Goal: Task Accomplishment & Management: Manage account settings

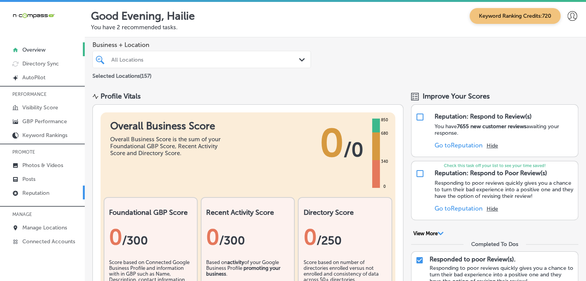
click at [34, 194] on p "Reputation" at bounding box center [35, 193] width 27 height 7
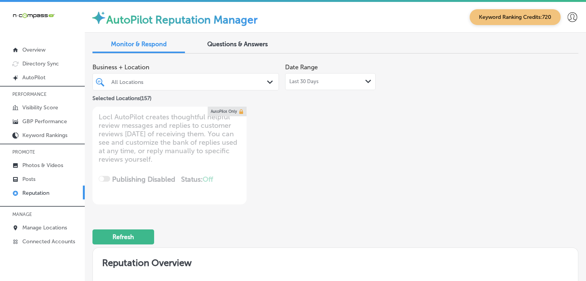
click at [337, 80] on div "Last 30 Days Path Created with Sketch." at bounding box center [330, 82] width 82 height 6
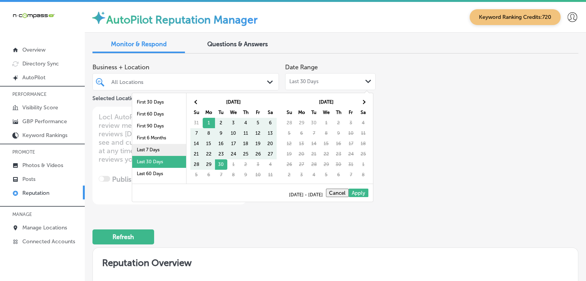
click at [141, 144] on li "Last 7 Days" at bounding box center [159, 150] width 54 height 12
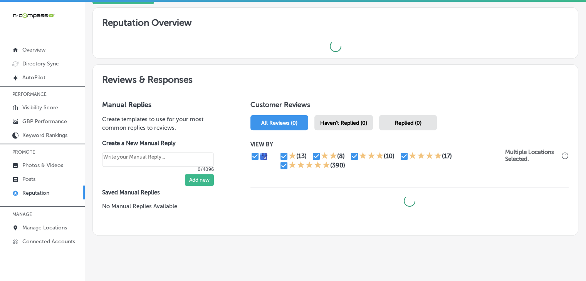
scroll to position [247, 0]
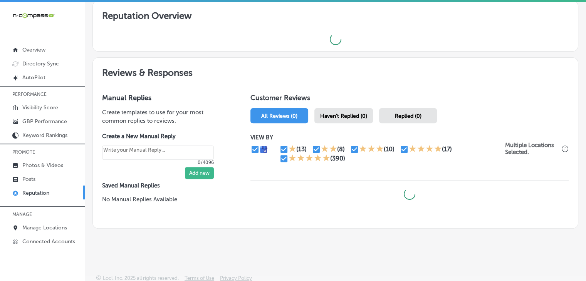
click at [336, 121] on div "Haven't Replied (0)" at bounding box center [343, 115] width 59 height 15
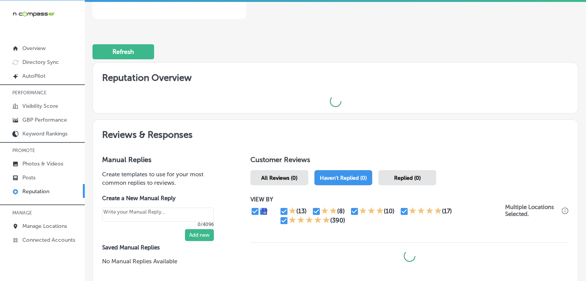
scroll to position [247, 0]
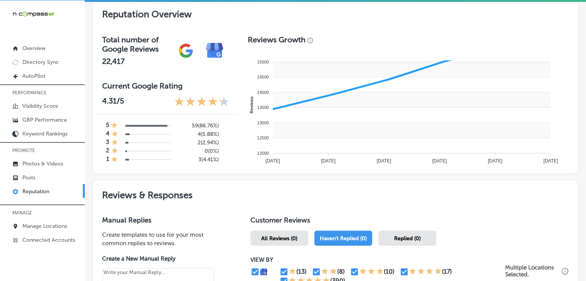
type textarea "x"
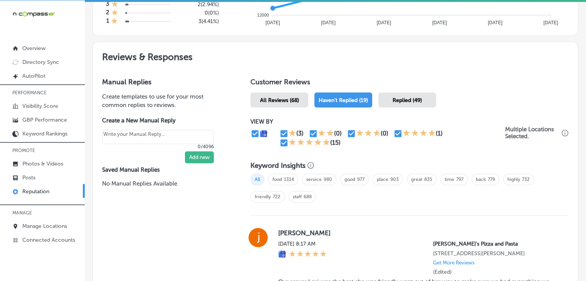
scroll to position [401, 0]
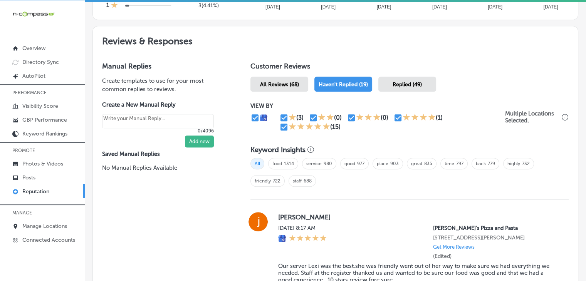
click at [280, 125] on input "checkbox" at bounding box center [283, 126] width 9 height 9
checkbox input "false"
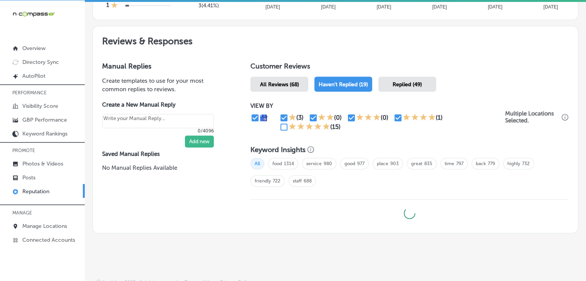
type textarea "x"
click at [394, 115] on input "checkbox" at bounding box center [397, 117] width 9 height 9
checkbox input "false"
type textarea "x"
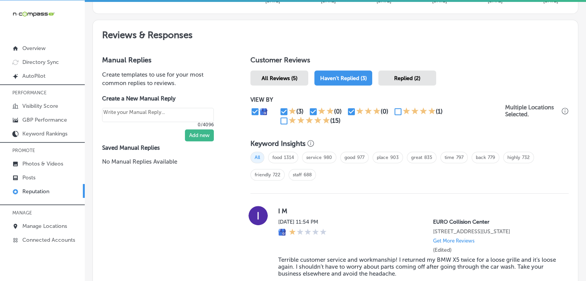
scroll to position [352, 0]
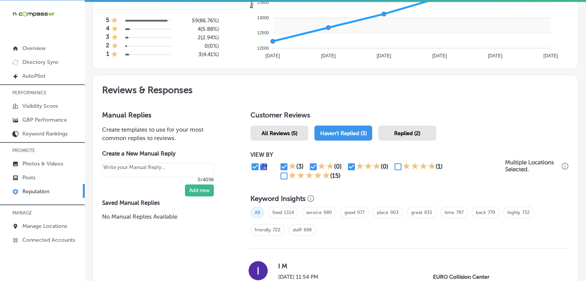
click at [282, 162] on input "checkbox" at bounding box center [283, 166] width 9 height 9
checkbox input "false"
click at [304, 166] on div "(3)" at bounding box center [293, 166] width 29 height 9
type textarea "x"
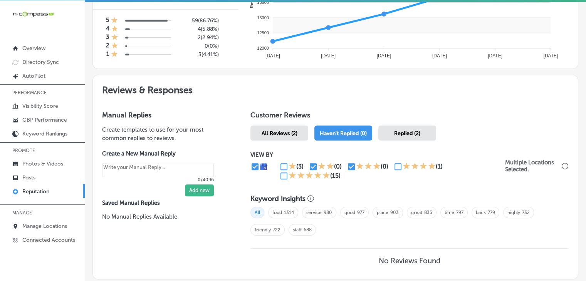
click at [310, 164] on input "checkbox" at bounding box center [313, 166] width 9 height 9
checkbox input "false"
type textarea "x"
click at [348, 162] on input "checkbox" at bounding box center [351, 166] width 9 height 9
checkbox input "false"
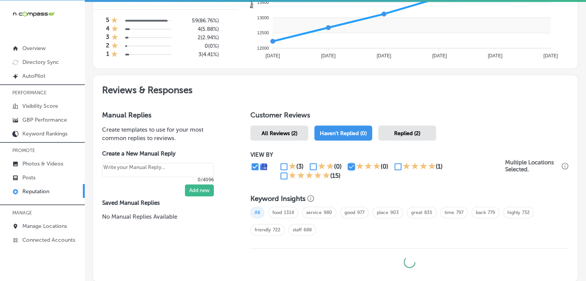
type textarea "x"
click at [394, 163] on input "checkbox" at bounding box center [397, 166] width 9 height 9
checkbox input "true"
type textarea "x"
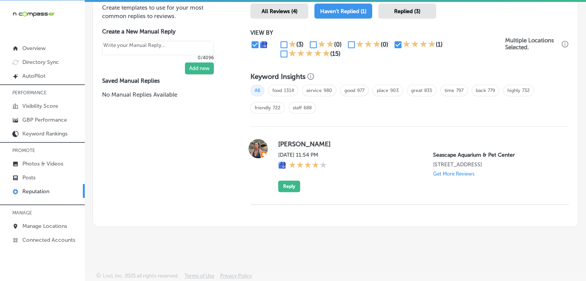
scroll to position [475, 0]
click at [274, 50] on div "(3) (0) (0) (1) (15)" at bounding box center [377, 49] width 255 height 18
click at [282, 53] on input "checkbox" at bounding box center [283, 53] width 9 height 9
checkbox input "true"
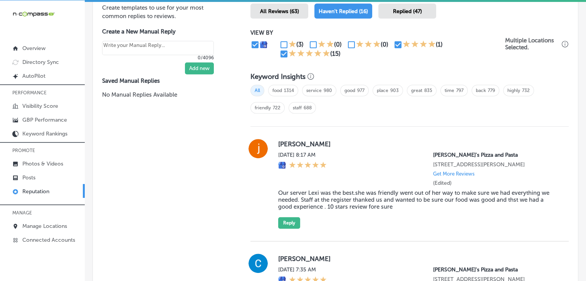
click at [397, 111] on div "All food 1314 service 980 good 977 place 903 great 835 time 797 back 779 highly…" at bounding box center [409, 102] width 318 height 42
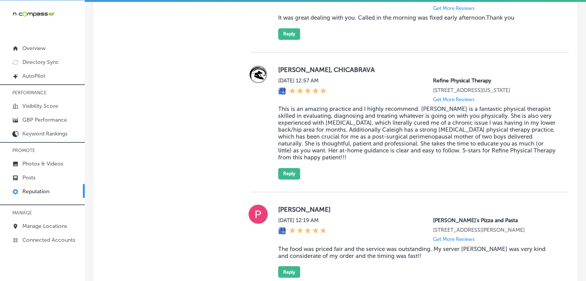
scroll to position [1245, 0]
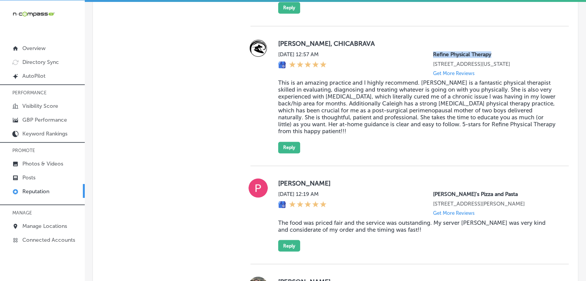
drag, startPoint x: 425, startPoint y: 62, endPoint x: 488, endPoint y: 61, distance: 63.2
click at [488, 61] on div "[DATE] 12:57 AM Refine Physical Therapy [STREET_ADDRESS][US_STATE] Get More Rev…" at bounding box center [417, 63] width 278 height 25
copy p "Refine Physical Therapy"
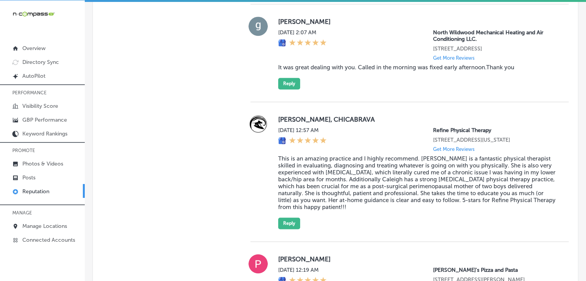
scroll to position [1167, 0]
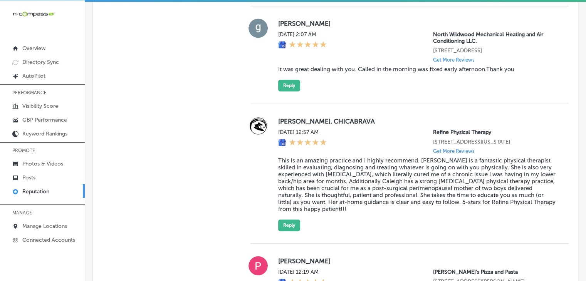
click at [303, 231] on div "[PERSON_NAME], CHICABRAVA [DATE] 12:57 AM Refine Physical Therapy [STREET_ADDRE…" at bounding box center [417, 173] width 278 height 115
click at [294, 231] on button "Reply" at bounding box center [289, 226] width 22 height 12
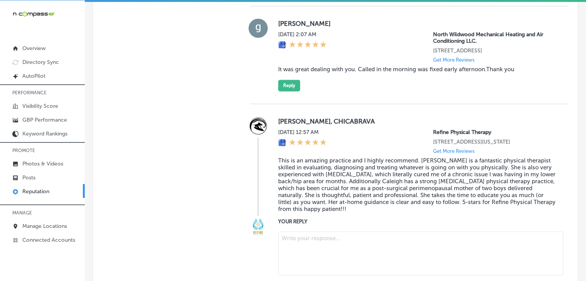
scroll to position [1244, 0]
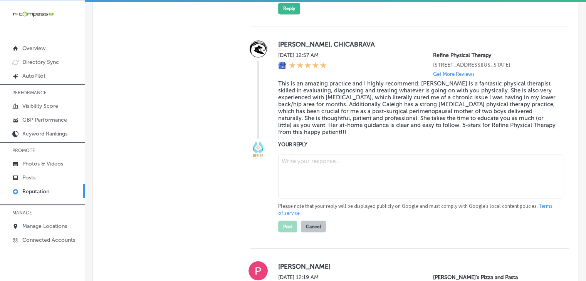
click at [351, 198] on textarea at bounding box center [420, 176] width 285 height 44
type textarea "x"
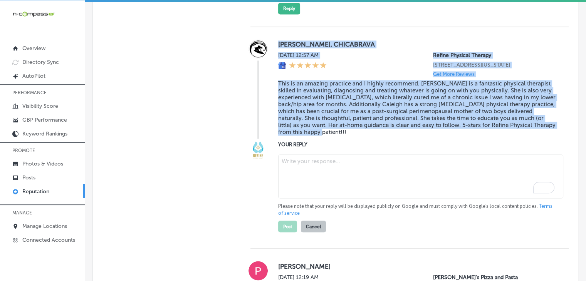
drag, startPoint x: 276, startPoint y: 52, endPoint x: 377, endPoint y: 145, distance: 136.8
click at [377, 139] on div "[PERSON_NAME], CHICABRAVA [DATE] 12:57 AM Refine Physical Therapy [STREET_ADDRE…" at bounding box center [417, 88] width 278 height 99
copy div "[PERSON_NAME], CHICABRAVA [DATE] 12:57 AM Refine Physical Therapy [STREET_ADDRE…"
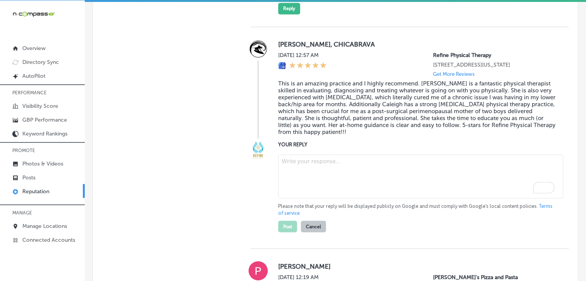
click at [299, 198] on textarea "To enrich screen reader interactions, please activate Accessibility in Grammarl…" at bounding box center [420, 176] width 285 height 44
paste textarea "It’s wonderful to hear how much of a difference [PERSON_NAME] has made for you,…"
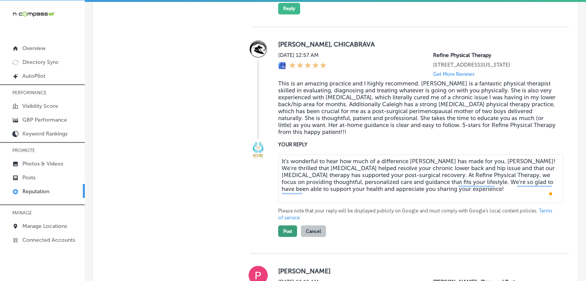
type textarea "It’s wonderful to hear how much of a difference [PERSON_NAME] has made for you,…"
click at [289, 237] on button "Post" at bounding box center [287, 231] width 19 height 12
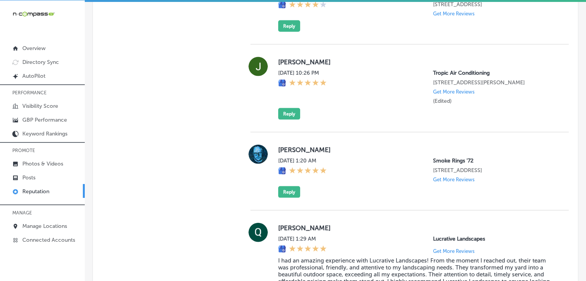
type textarea "x"
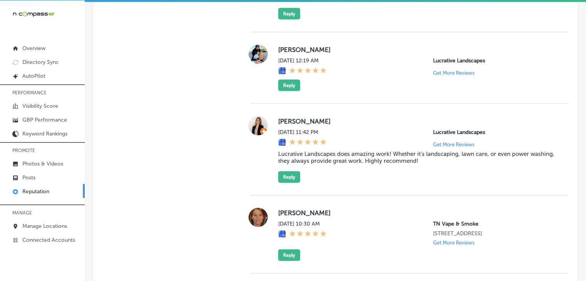
scroll to position [1706, 0]
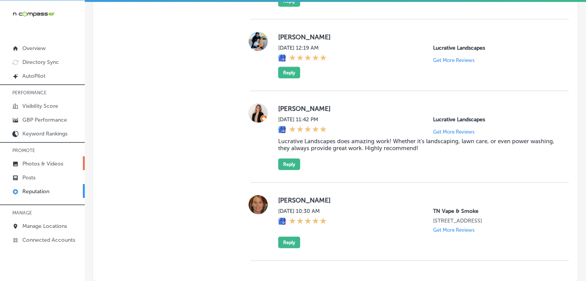
click at [66, 164] on link "Photos & Videos" at bounding box center [42, 163] width 85 height 14
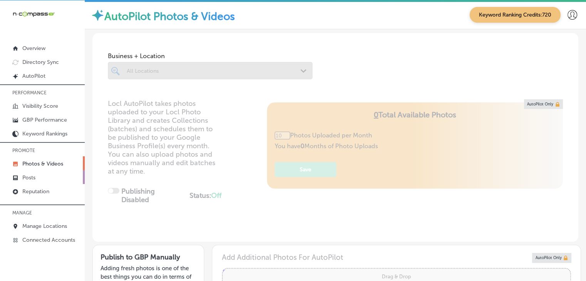
click at [63, 174] on link "Posts" at bounding box center [42, 177] width 85 height 14
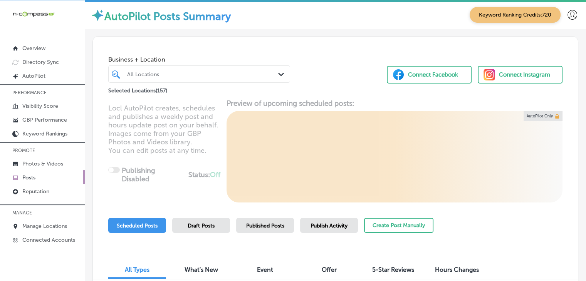
click at [313, 221] on div "Publish Activity" at bounding box center [329, 225] width 58 height 15
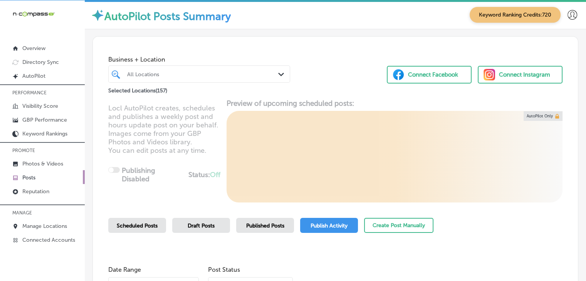
scroll to position [154, 0]
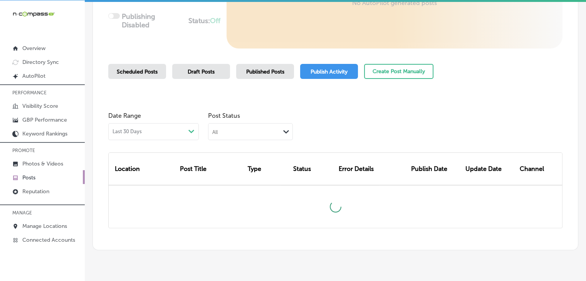
click at [241, 138] on div "All Path Created with Sketch." at bounding box center [250, 131] width 85 height 17
click at [244, 135] on div "All Path Created with Sketch." at bounding box center [250, 131] width 84 height 15
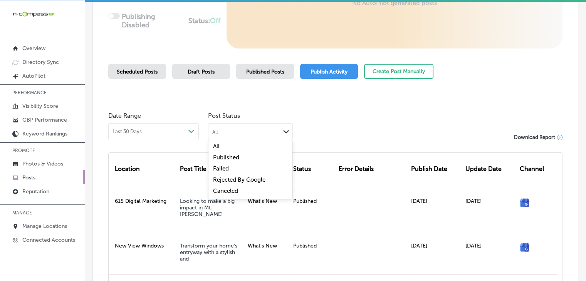
click at [240, 169] on div "Failed" at bounding box center [250, 169] width 84 height 11
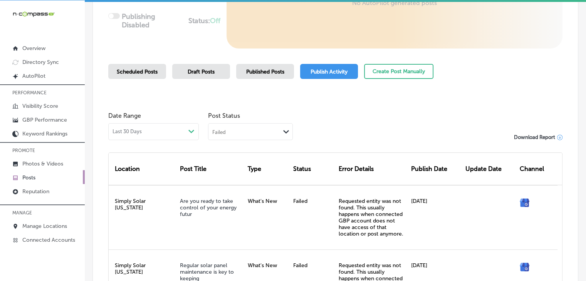
click at [257, 139] on div "Failed Path Created with Sketch." at bounding box center [250, 131] width 85 height 17
click at [257, 134] on div "Failed Path Created with Sketch." at bounding box center [250, 131] width 84 height 15
click at [233, 181] on label "Rejected By Google" at bounding box center [239, 179] width 52 height 7
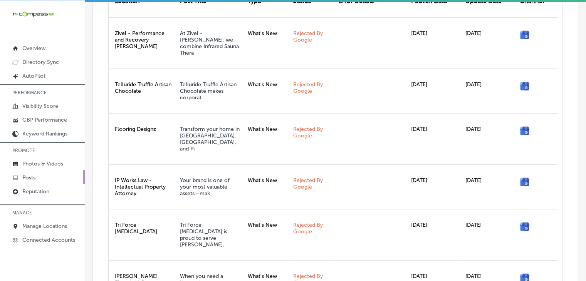
scroll to position [313, 0]
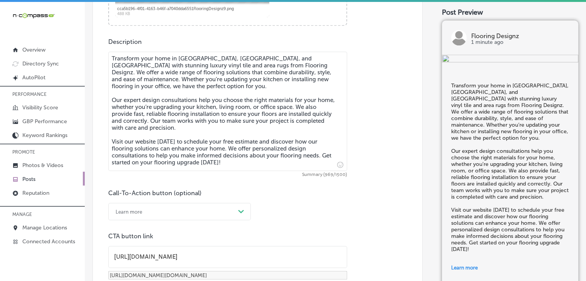
scroll to position [462, 0]
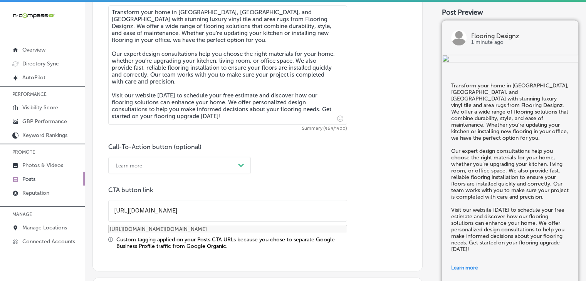
click at [532, 64] on img at bounding box center [510, 59] width 136 height 9
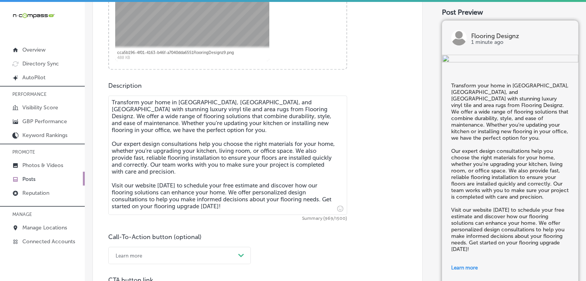
scroll to position [385, 0]
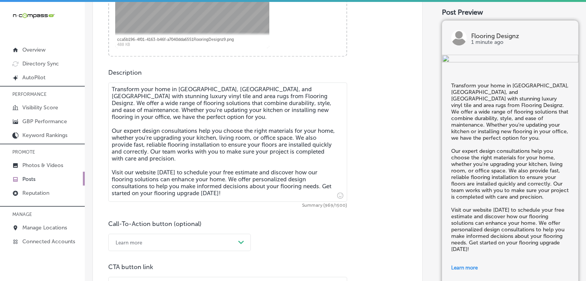
click at [254, 136] on textarea "Transform your home in Morrison, Kittredge, and Pine Junction with stunning lux…" at bounding box center [227, 141] width 239 height 119
click at [250, 147] on textarea "Transform your home in Morrison, Kittredge, and Pine Junction with stunning lux…" at bounding box center [227, 141] width 239 height 119
click at [230, 145] on textarea "Transform your home in Morrison, Kittredge, and Pine Junction with stunning lux…" at bounding box center [227, 141] width 239 height 119
paste textarea "Give your home a fresh look in Morrison, Kittredge, and Pine Junction with luxu…"
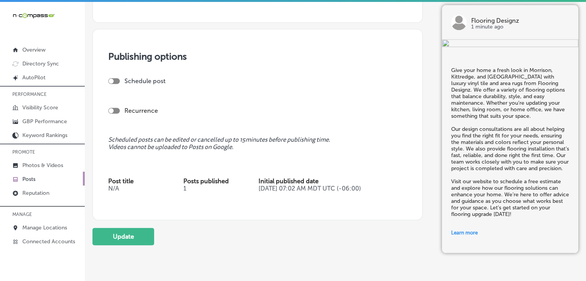
scroll to position [732, 0]
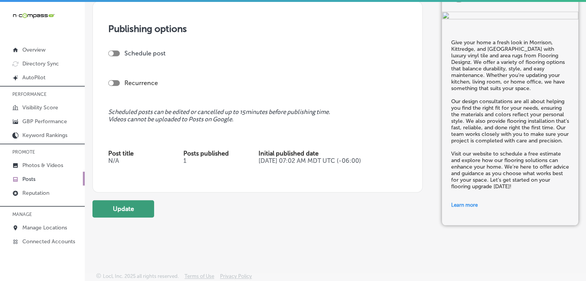
type textarea "Give your home a fresh look in Morrison, Kittredge, and Pine Junction with luxu…"
click at [136, 205] on button "Update" at bounding box center [123, 208] width 62 height 17
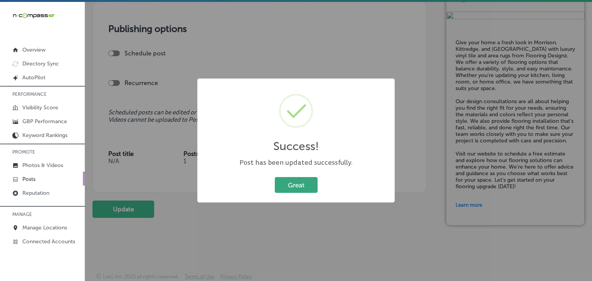
click at [310, 186] on button "Great" at bounding box center [296, 185] width 43 height 16
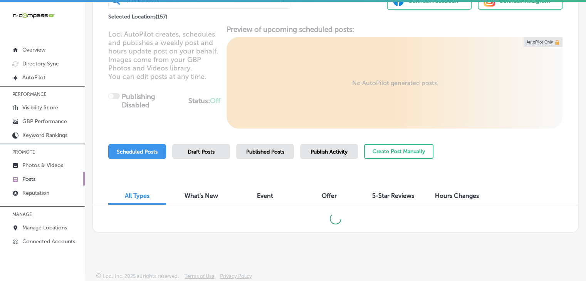
scroll to position [2, 0]
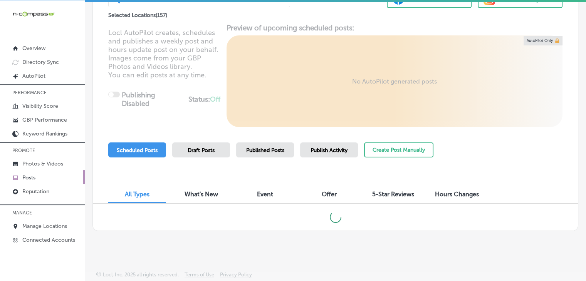
click at [493, 179] on div "All Types What's New Event Offer 5-Star Reviews Hours Changes" at bounding box center [335, 191] width 485 height 26
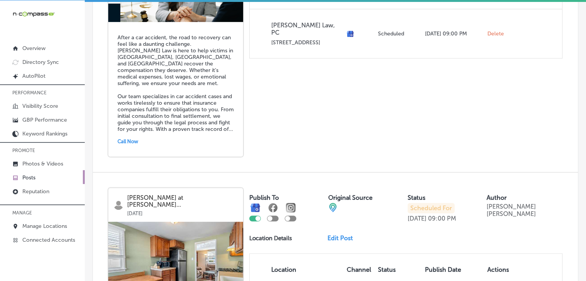
scroll to position [153, 0]
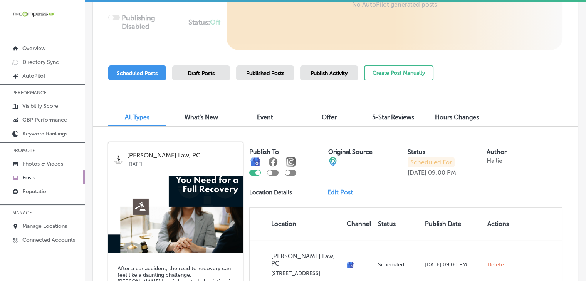
click at [325, 72] on span "Publish Activity" at bounding box center [328, 73] width 37 height 7
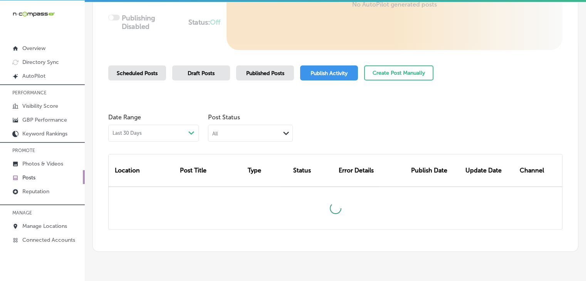
click at [194, 133] on div "Path Created with Sketch." at bounding box center [191, 133] width 6 height 6
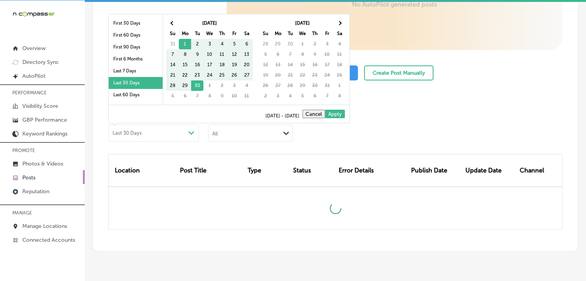
click at [228, 133] on div "All" at bounding box center [244, 132] width 72 height 7
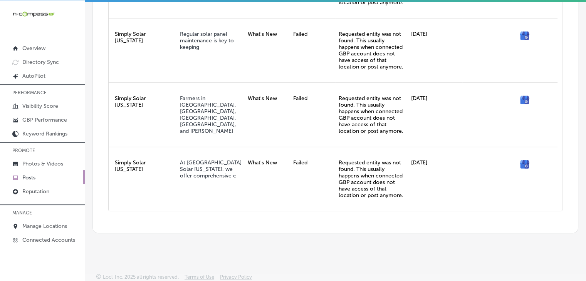
scroll to position [231, 0]
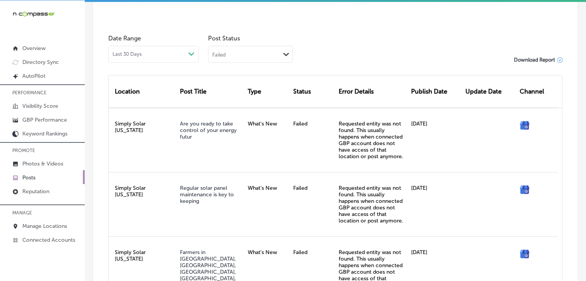
click at [251, 50] on div "Failed" at bounding box center [244, 53] width 72 height 7
click at [232, 101] on label "Rejected By Google" at bounding box center [239, 102] width 52 height 7
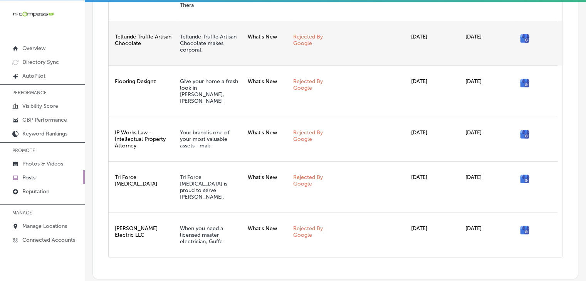
scroll to position [386, 0]
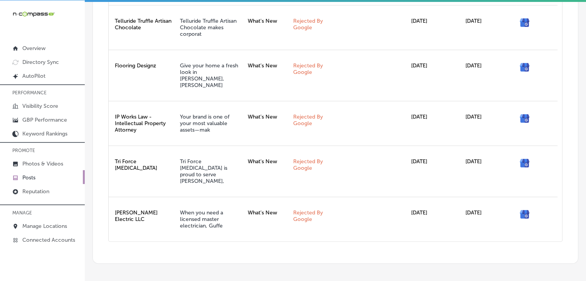
click at [33, 175] on p "Posts" at bounding box center [28, 177] width 13 height 7
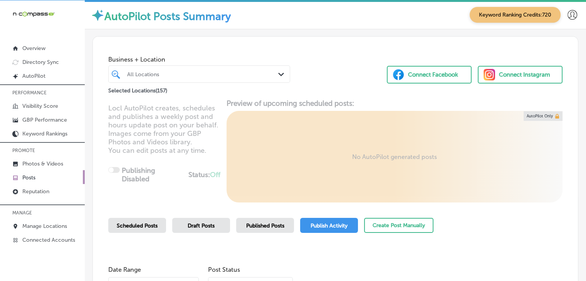
click at [196, 68] on div "All Locations" at bounding box center [199, 74] width 152 height 12
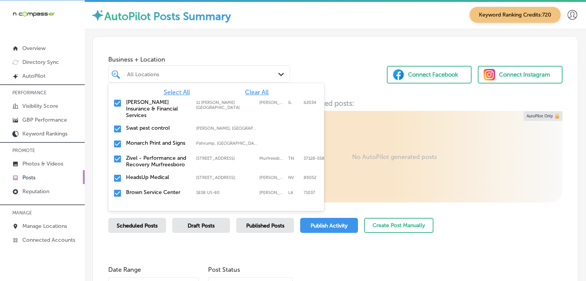
click at [247, 91] on span "Clear All" at bounding box center [256, 92] width 23 height 7
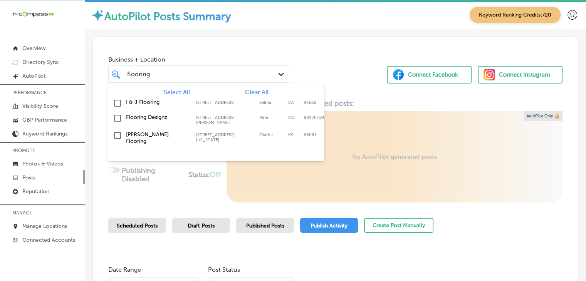
click at [246, 121] on div "Flooring Designz 316 Mt Evans Blvd Suite B, Pine, CO, 80470-5100 316 Mt Evans B…" at bounding box center [216, 119] width 210 height 14
type input "flooring"
click at [376, 50] on div "Business + Location option 316 Mt Evans Blvd Suite B, selected. option 316 Mt E…" at bounding box center [335, 66] width 485 height 59
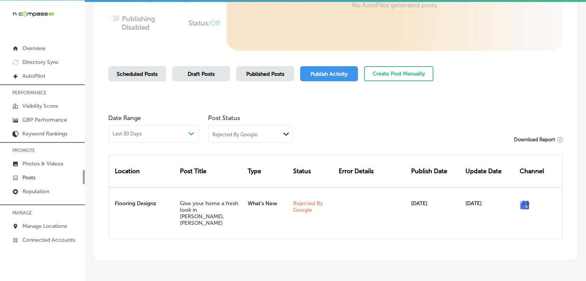
scroll to position [175, 0]
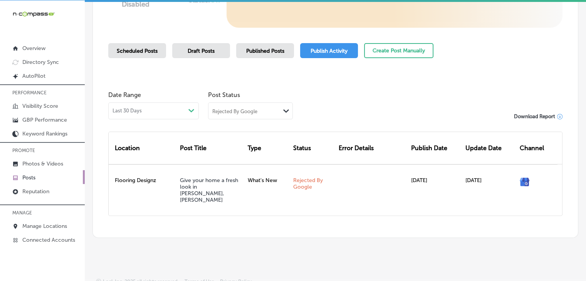
click at [226, 110] on div "Rejected By Google" at bounding box center [234, 111] width 45 height 7
click at [120, 60] on div "Scheduled Posts Draft Posts Published Posts Publish Activity Create Post Manual…" at bounding box center [270, 60] width 325 height 35
click at [271, 52] on span "Published Posts" at bounding box center [265, 51] width 38 height 7
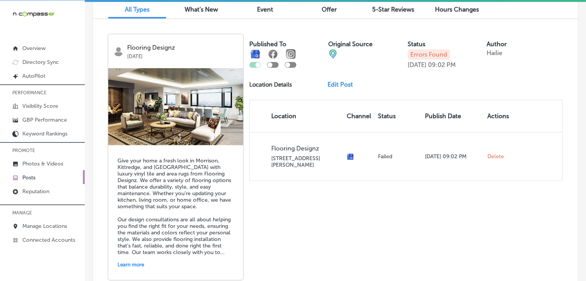
scroll to position [252, 0]
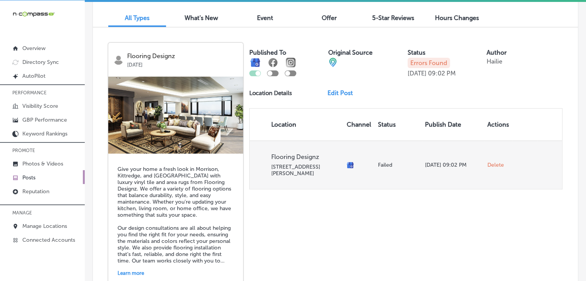
click at [489, 162] on span "Delete" at bounding box center [495, 165] width 17 height 7
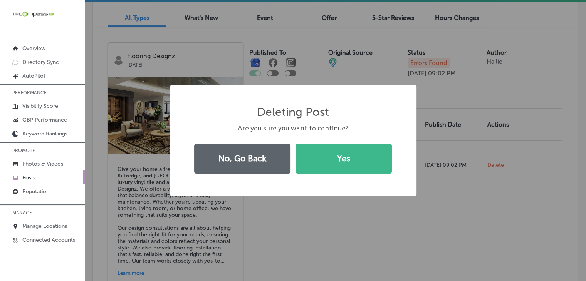
click at [339, 143] on div "No, Go Back Yes" at bounding box center [293, 158] width 206 height 35
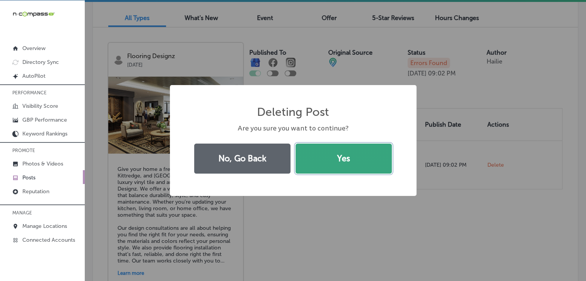
click at [341, 157] on button "Yes" at bounding box center [343, 159] width 96 height 30
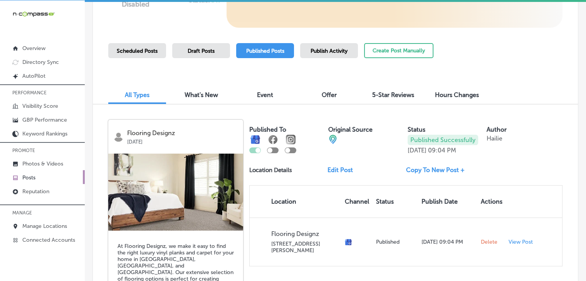
click at [128, 46] on div "Scheduled Posts" at bounding box center [137, 50] width 58 height 15
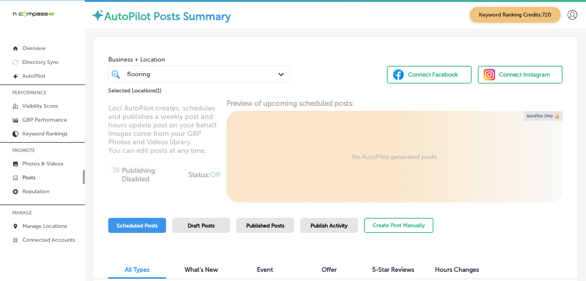
scroll to position [75, 0]
